Goal: Transaction & Acquisition: Purchase product/service

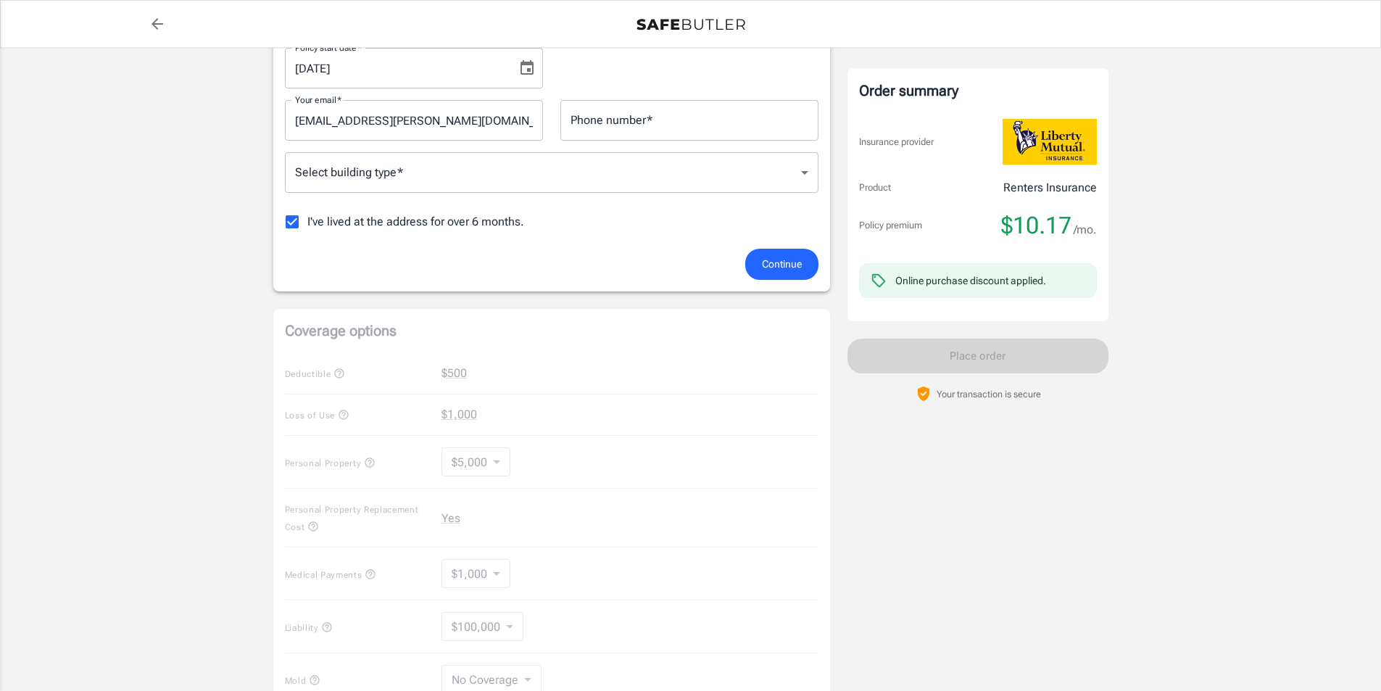
scroll to position [435, 0]
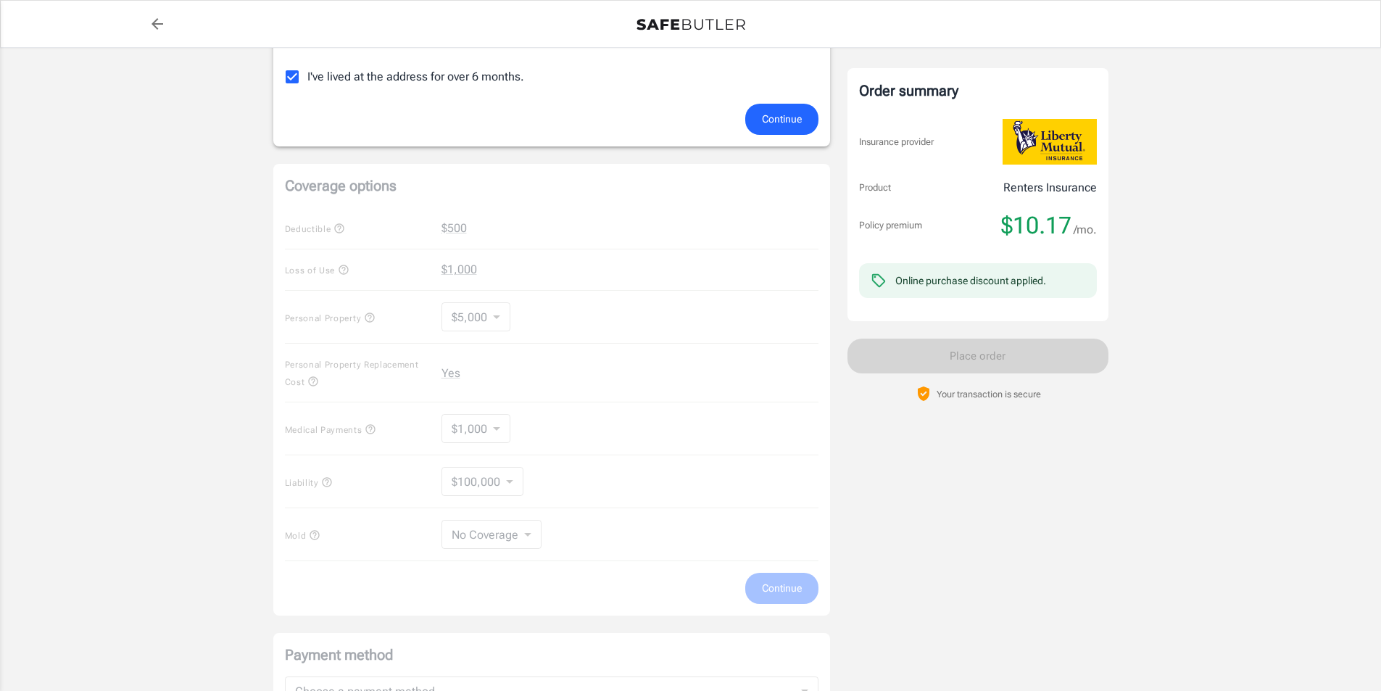
click at [488, 326] on div "Coverage options Deductible $500 Loss of Use $1,000 Personal Property $5,000 50…" at bounding box center [551, 390] width 557 height 452
click at [510, 533] on div "Coverage options Deductible $500 Loss of Use $1,000 Personal Property $5,000 50…" at bounding box center [551, 390] width 557 height 452
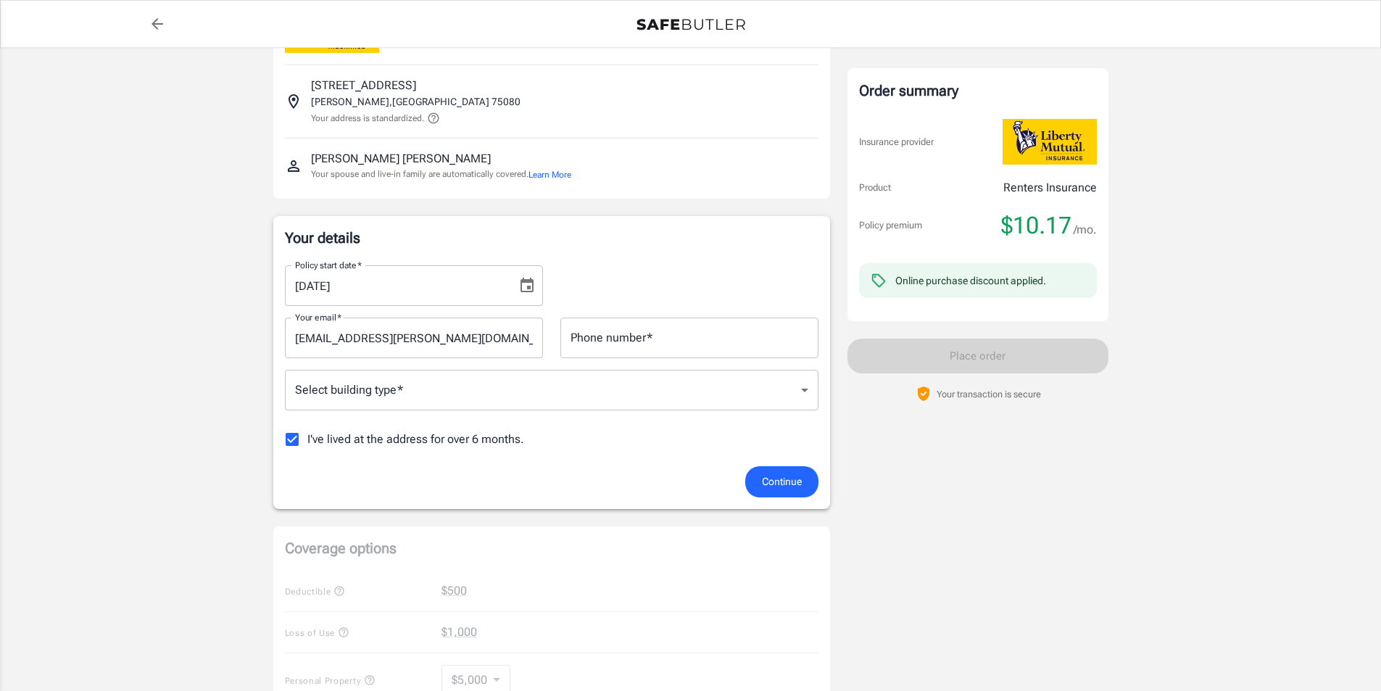
scroll to position [0, 0]
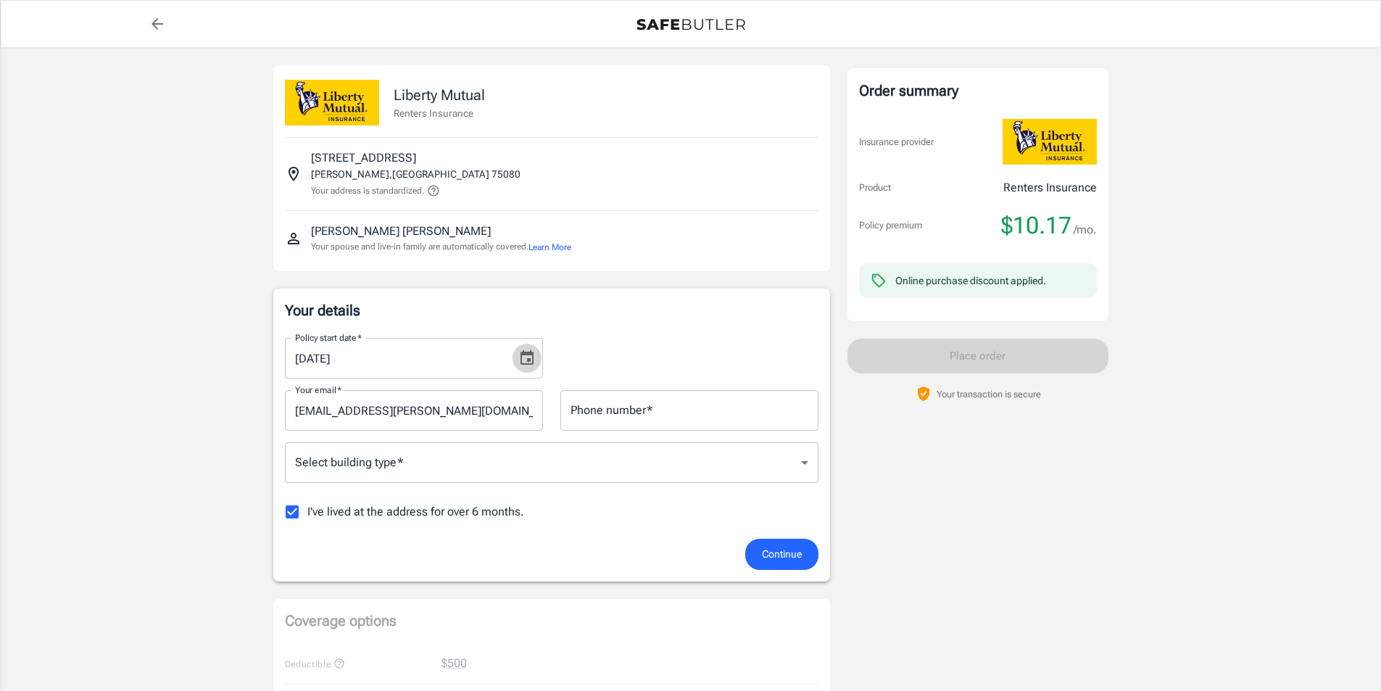
click at [529, 354] on icon "Choose date, selected date is Aug 23, 2025" at bounding box center [527, 357] width 13 height 15
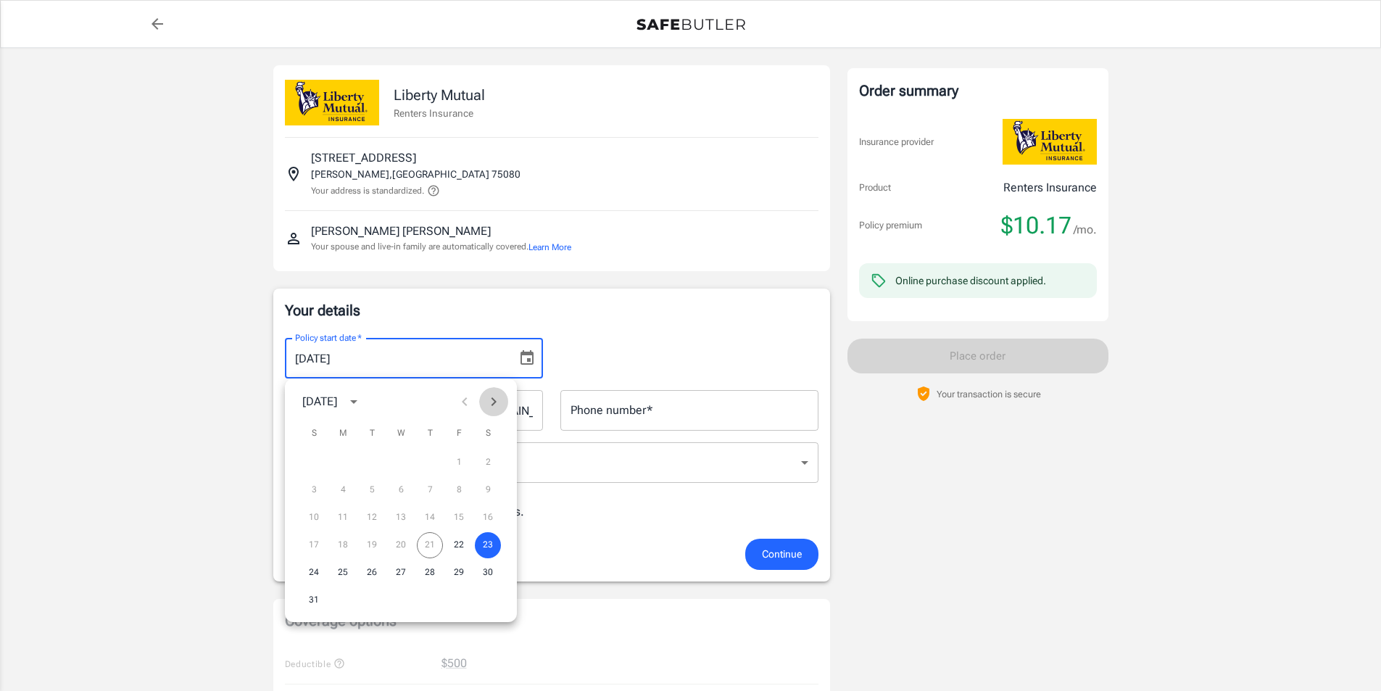
click at [492, 402] on icon "Next month" at bounding box center [493, 401] width 17 height 17
click at [466, 463] on button "5" at bounding box center [459, 463] width 26 height 26
type input "[DATE]"
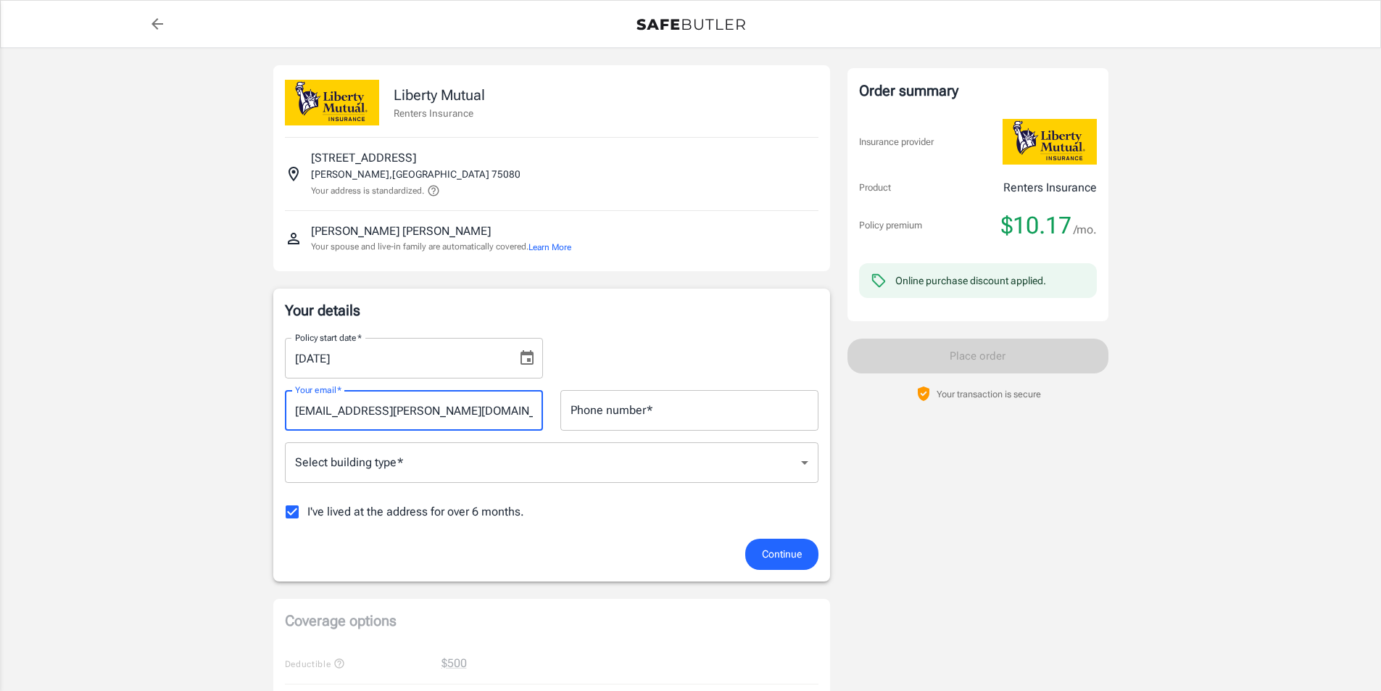
click at [450, 414] on input "[EMAIL_ADDRESS][PERSON_NAME][DOMAIN_NAME]" at bounding box center [414, 410] width 258 height 41
click at [629, 411] on input "Phone number   *" at bounding box center [690, 410] width 258 height 41
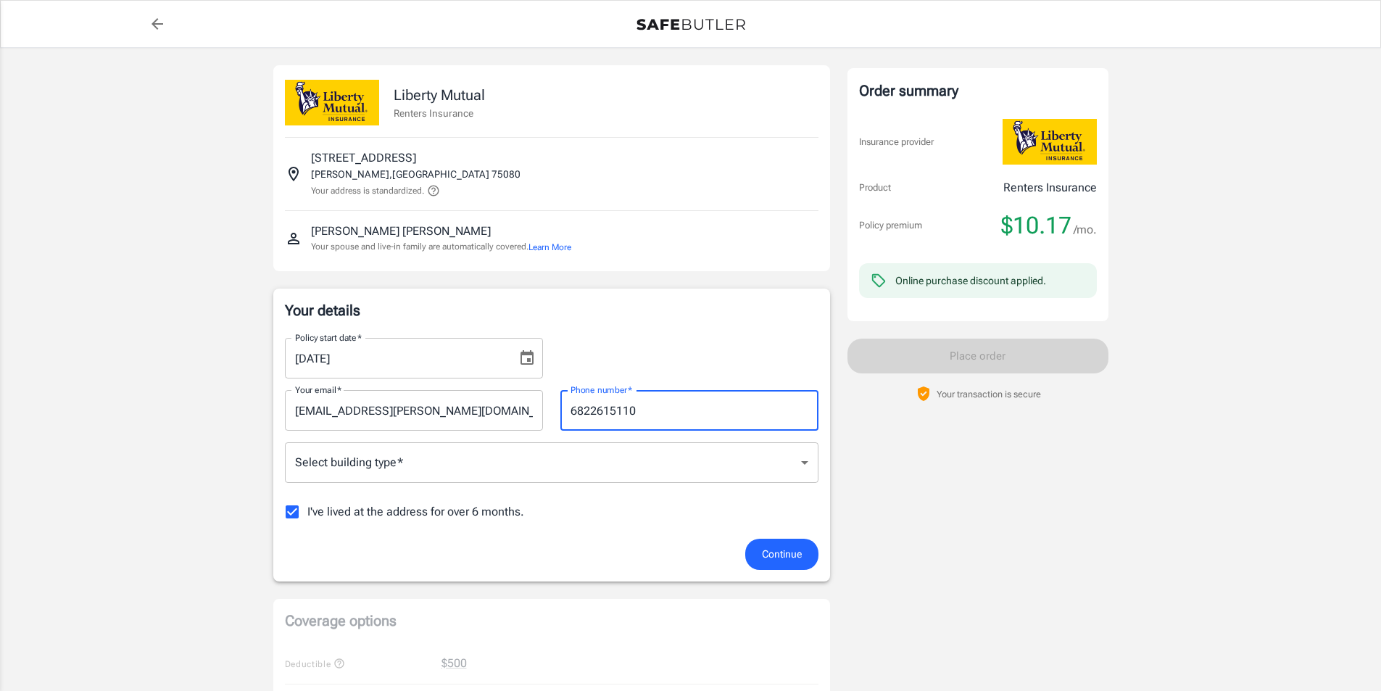
type input "6822615110"
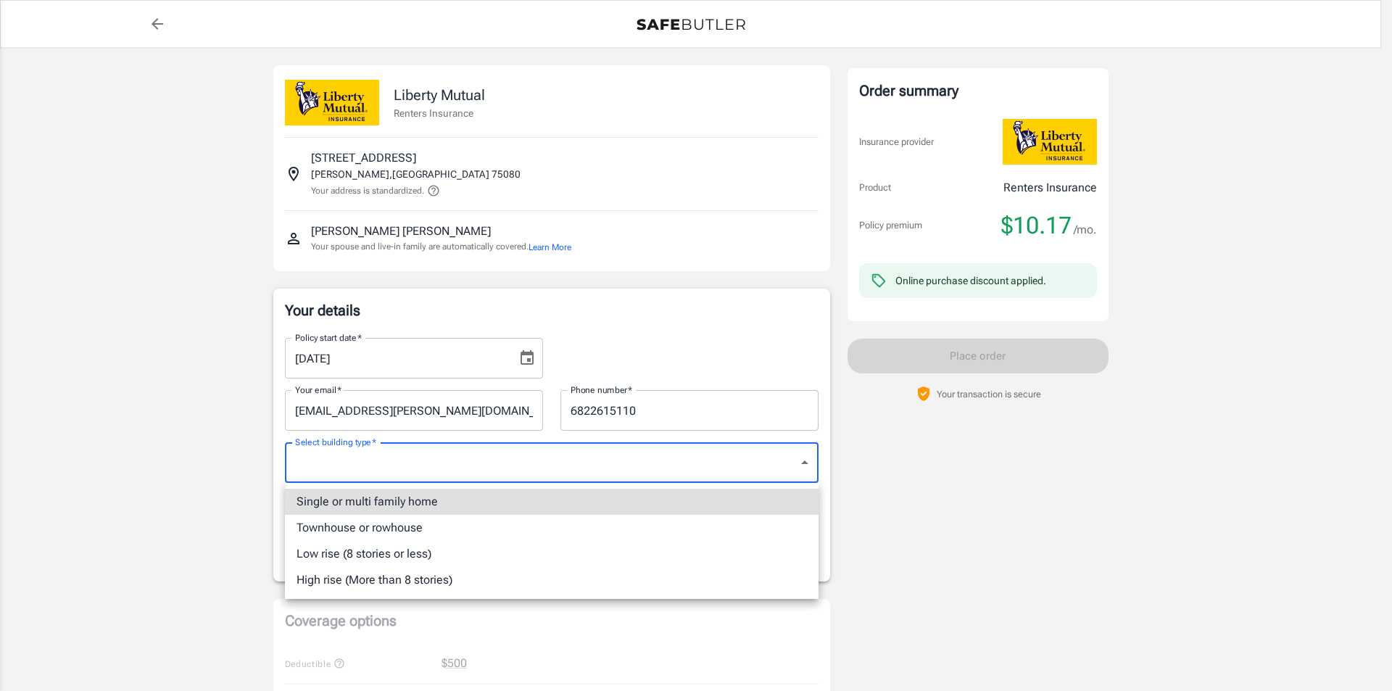
drag, startPoint x: 434, startPoint y: 550, endPoint x: 442, endPoint y: 547, distance: 7.8
click at [435, 550] on li "Low rise (8 stories or less)" at bounding box center [552, 554] width 534 height 26
type input "lowrise"
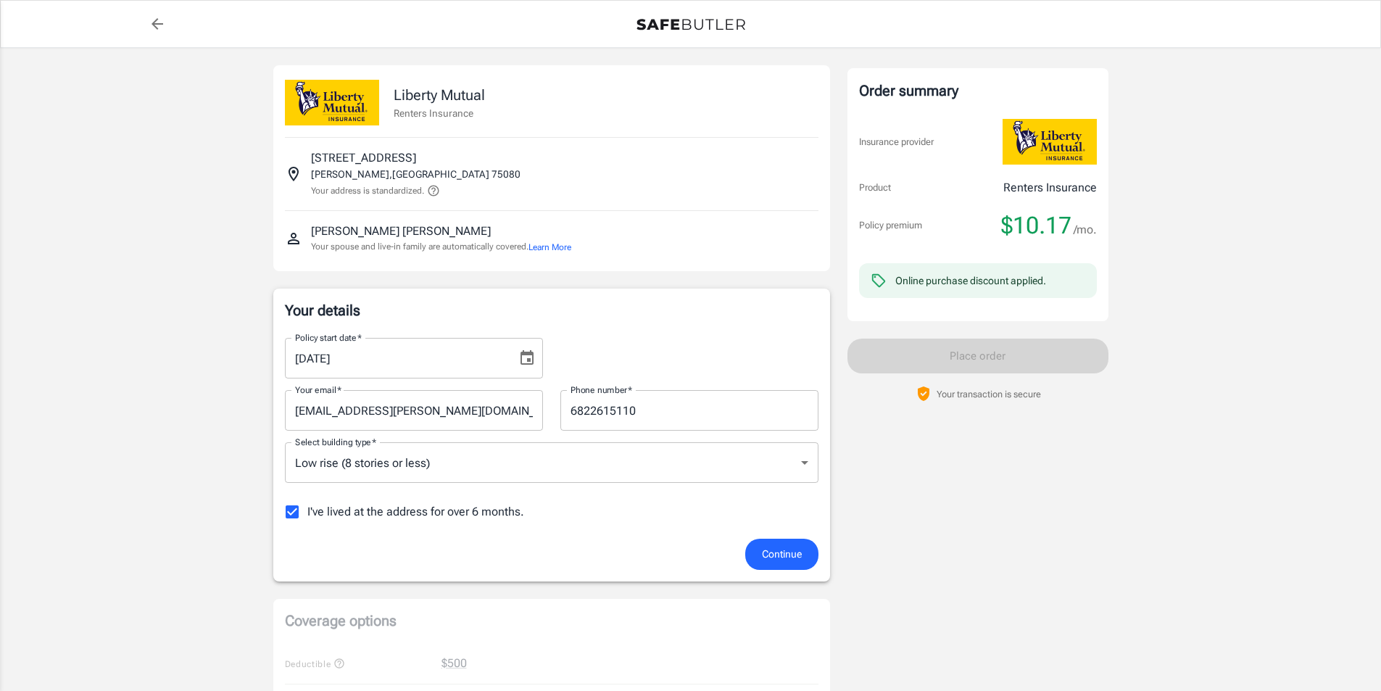
click at [315, 510] on span "I've lived at the address for over 6 months." at bounding box center [415, 511] width 217 height 17
click at [307, 510] on input "I've lived at the address for over 6 months." at bounding box center [292, 512] width 30 height 30
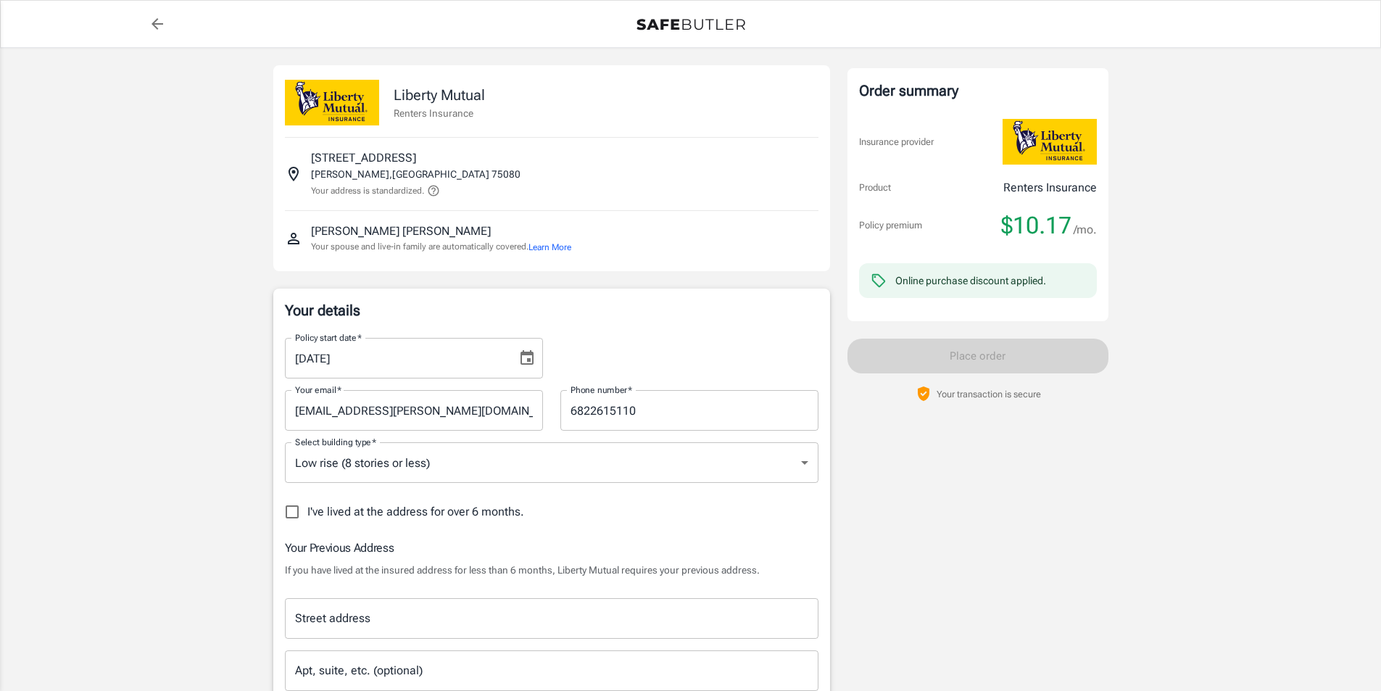
click at [447, 521] on span "I've lived at the address for over 6 months." at bounding box center [415, 511] width 217 height 17
click at [307, 521] on input "I've lived at the address for over 6 months." at bounding box center [292, 512] width 30 height 30
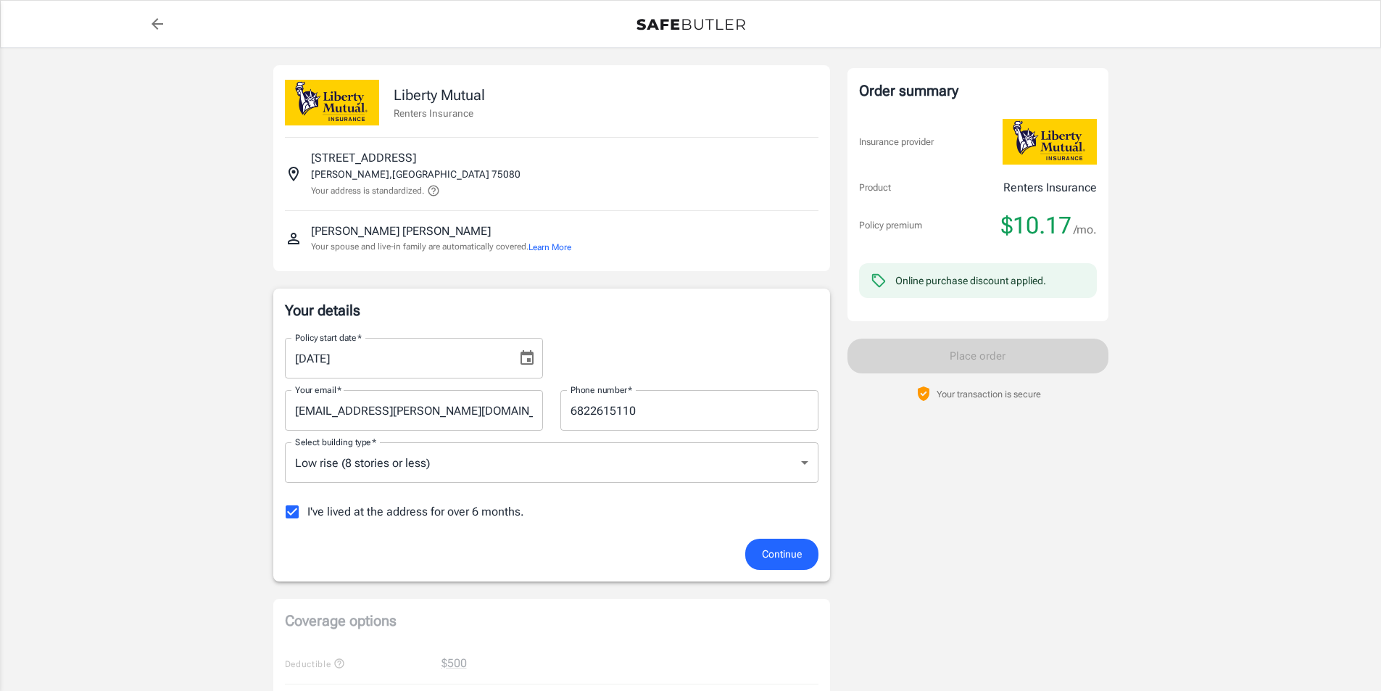
drag, startPoint x: 489, startPoint y: 510, endPoint x: 499, endPoint y: 509, distance: 9.5
click at [492, 509] on span "I've lived at the address for over 6 months." at bounding box center [415, 511] width 217 height 17
click at [287, 513] on input "I've lived at the address for over 6 months." at bounding box center [292, 512] width 30 height 30
checkbox input "false"
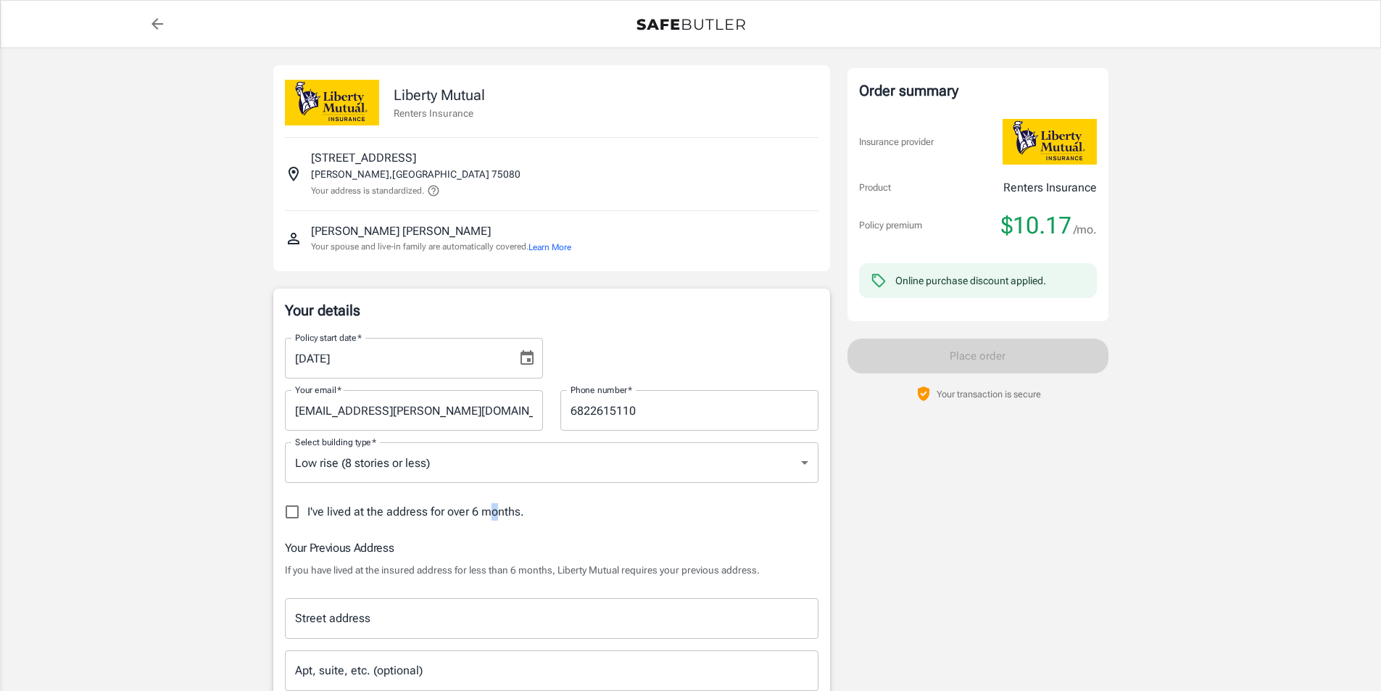
scroll to position [73, 0]
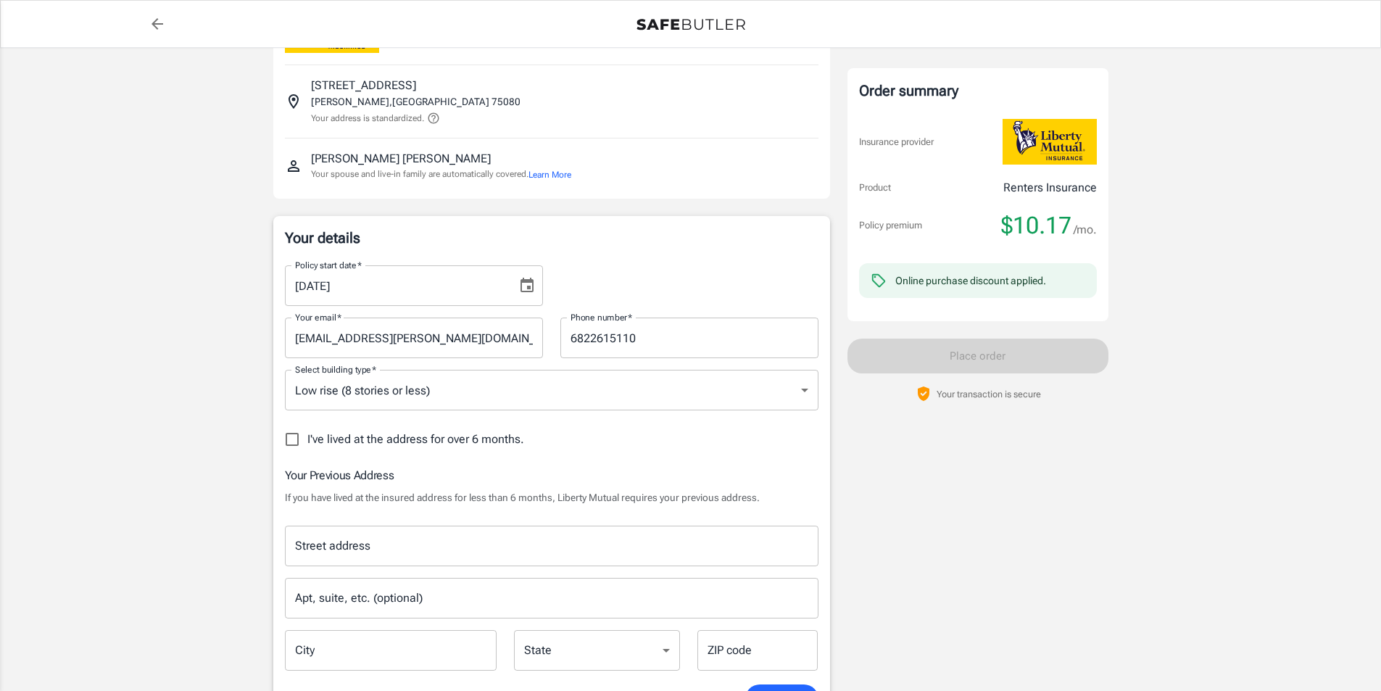
click at [432, 538] on input "Street address" at bounding box center [552, 546] width 521 height 28
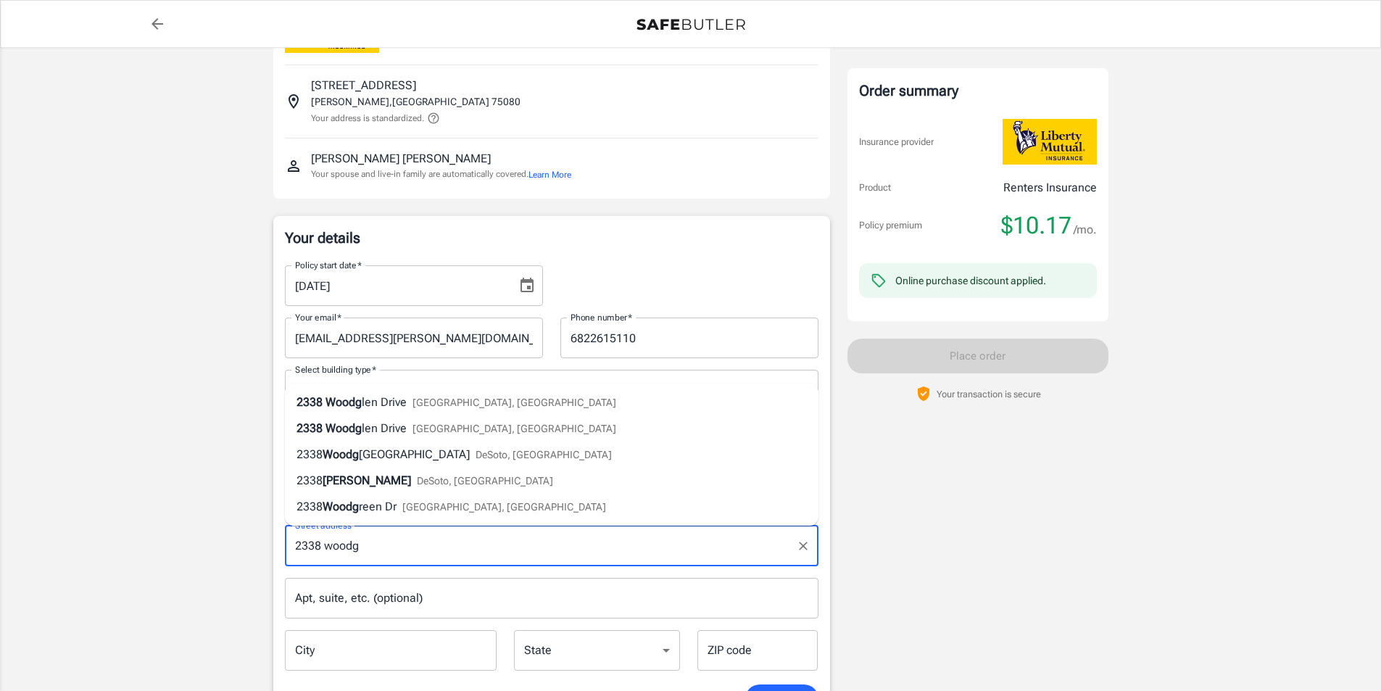
click at [520, 406] on li "[STREET_ADDRESS]" at bounding box center [552, 402] width 534 height 26
type input "[STREET_ADDRESS]"
type input "[PERSON_NAME]"
select select "[GEOGRAPHIC_DATA]"
type input "75082"
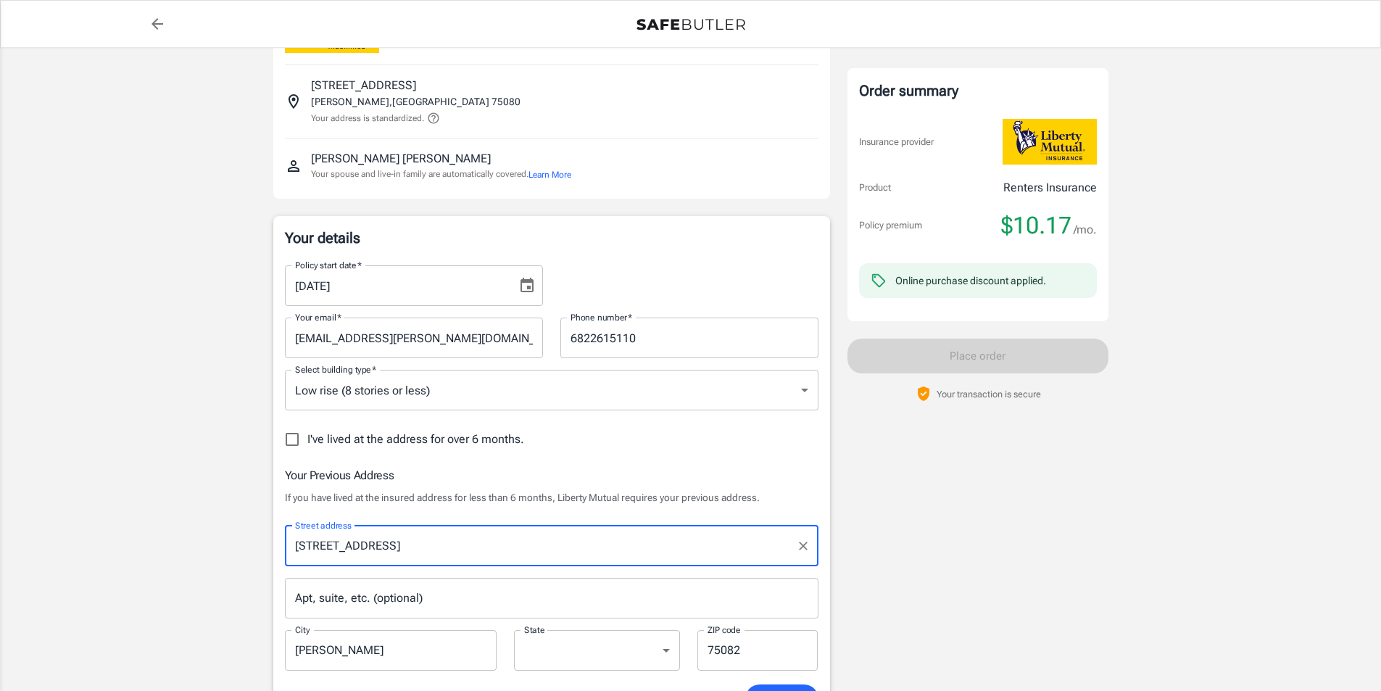
type input "[STREET_ADDRESS]"
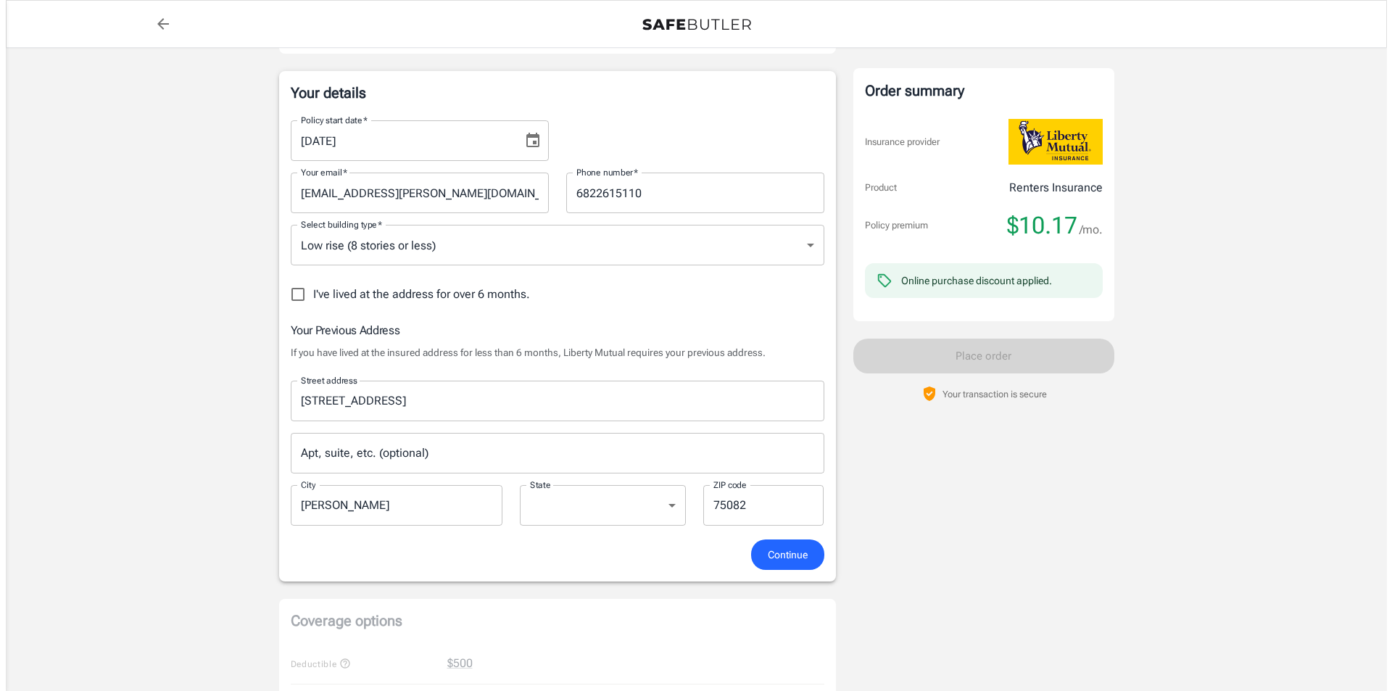
scroll to position [290, 0]
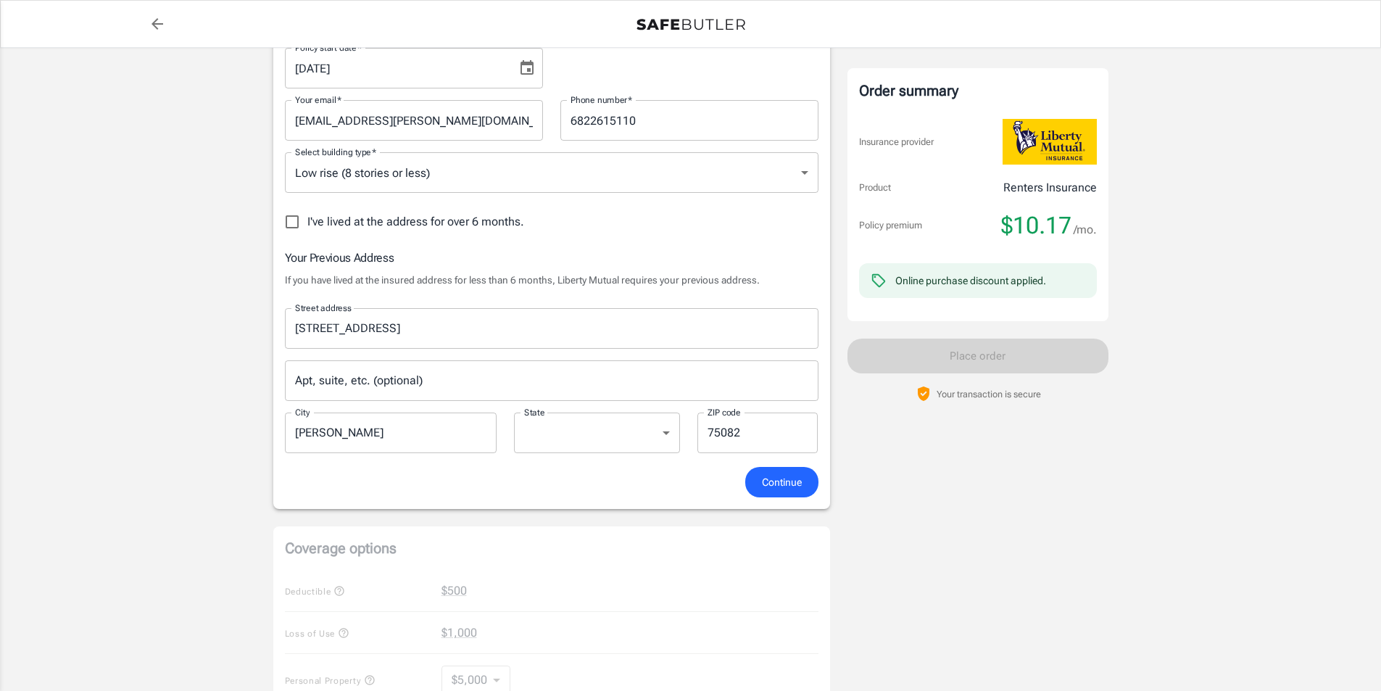
click at [793, 481] on span "Continue" at bounding box center [782, 483] width 40 height 18
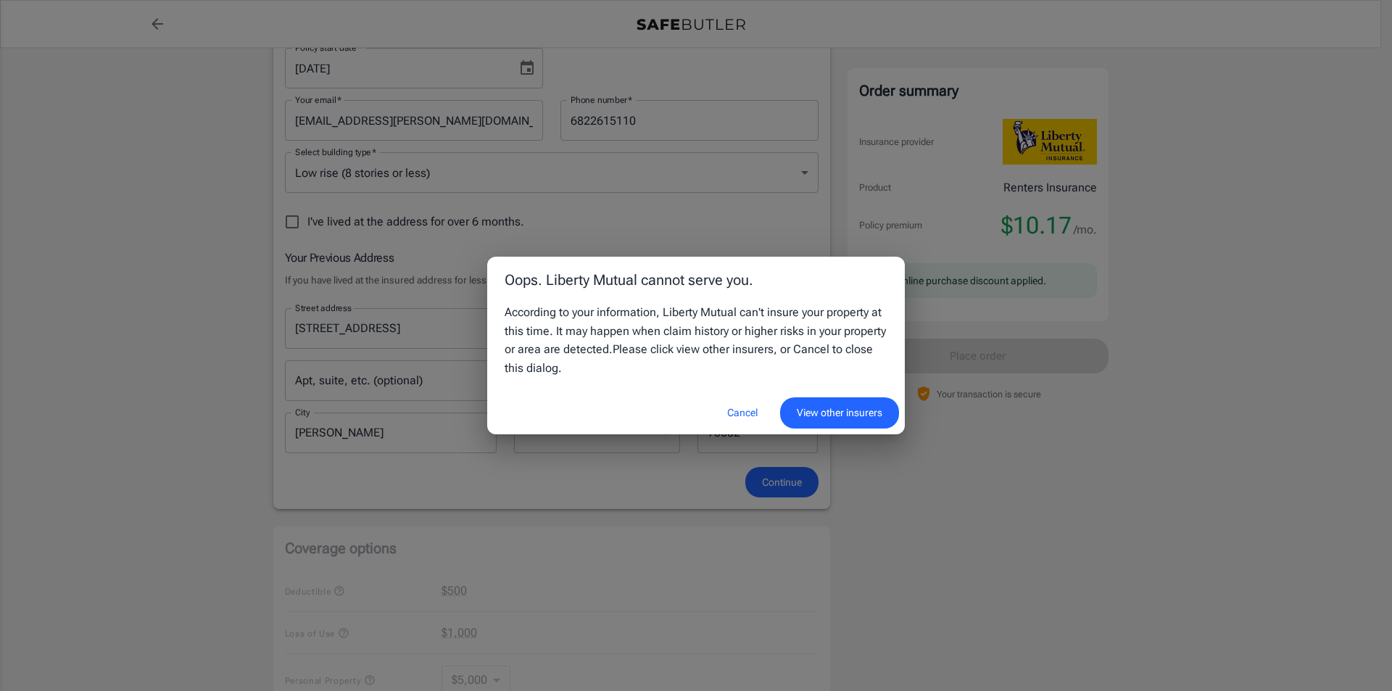
click at [813, 418] on button "View other insurers" at bounding box center [839, 412] width 119 height 31
